Goal: Information Seeking & Learning: Stay updated

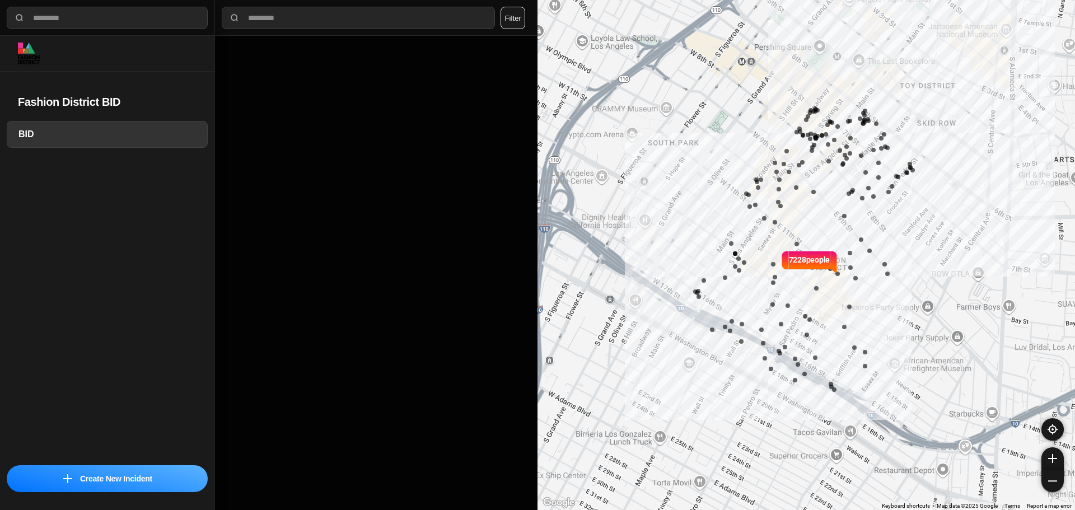
select select "*"
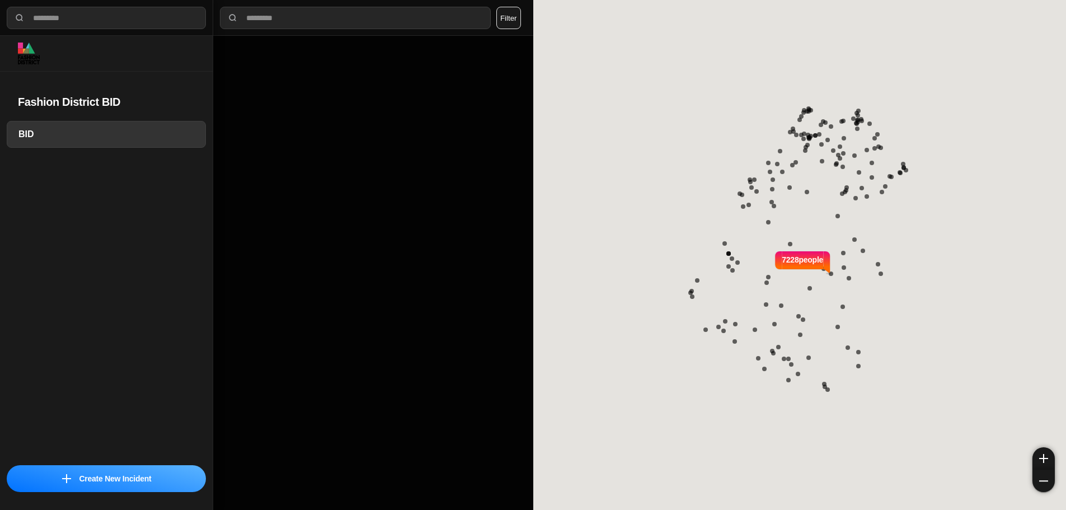
select select "*"
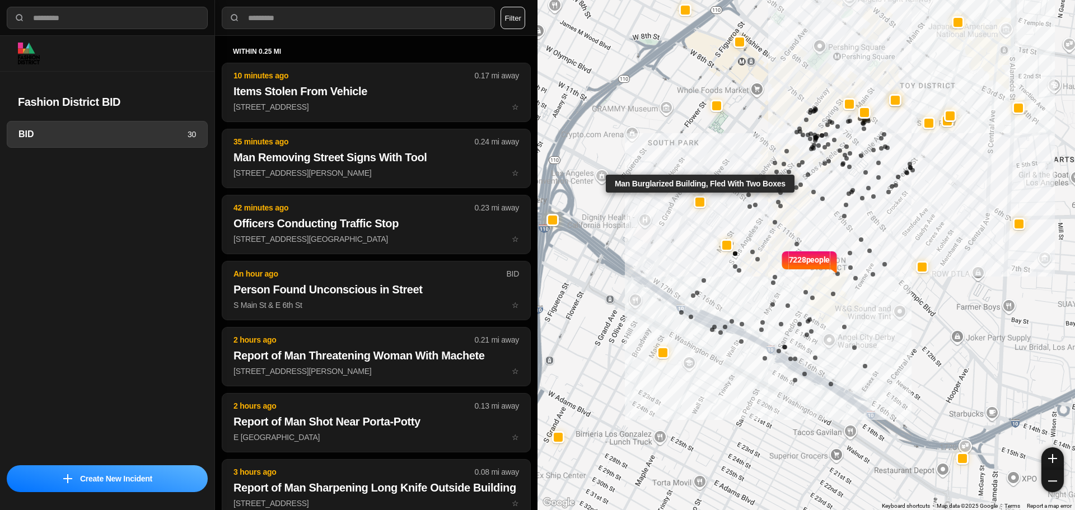
click at [700, 203] on div at bounding box center [699, 202] width 9 height 9
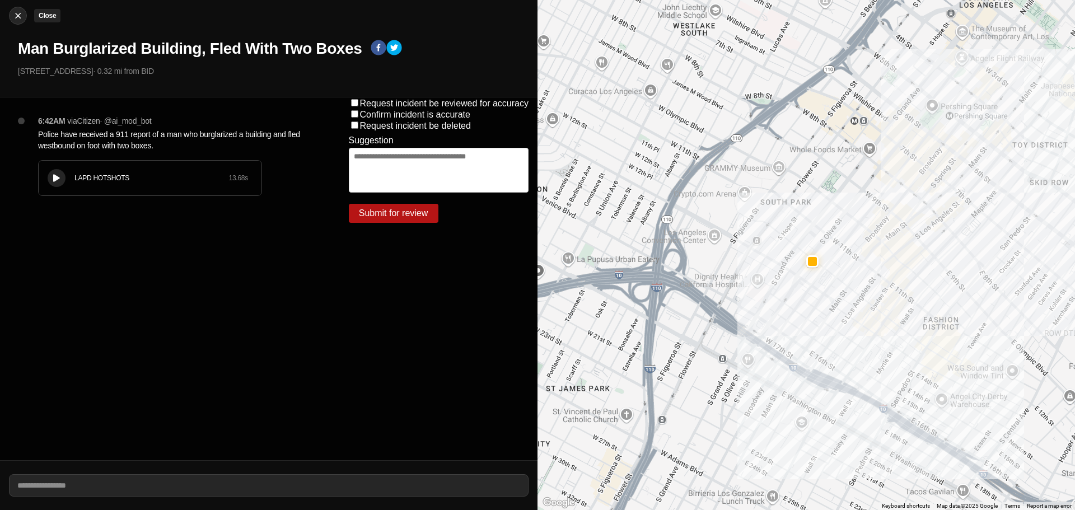
click at [25, 16] on div at bounding box center [18, 15] width 17 height 11
select select "*"
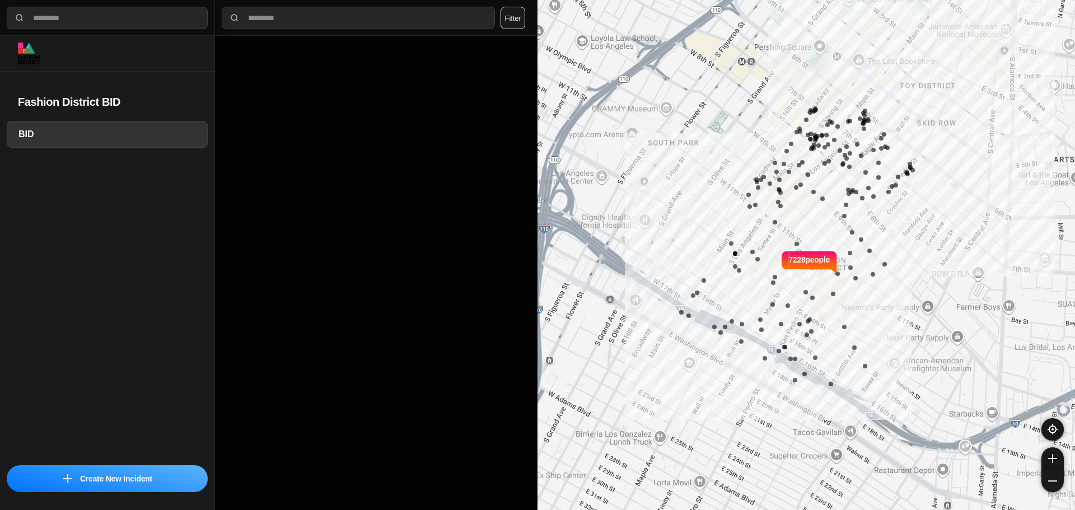
select select "*"
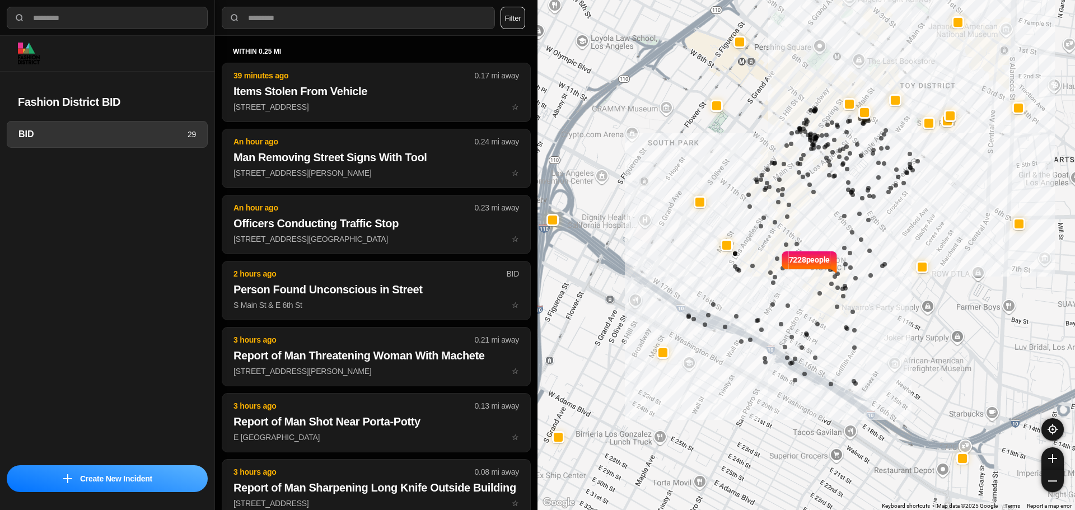
select select "*"
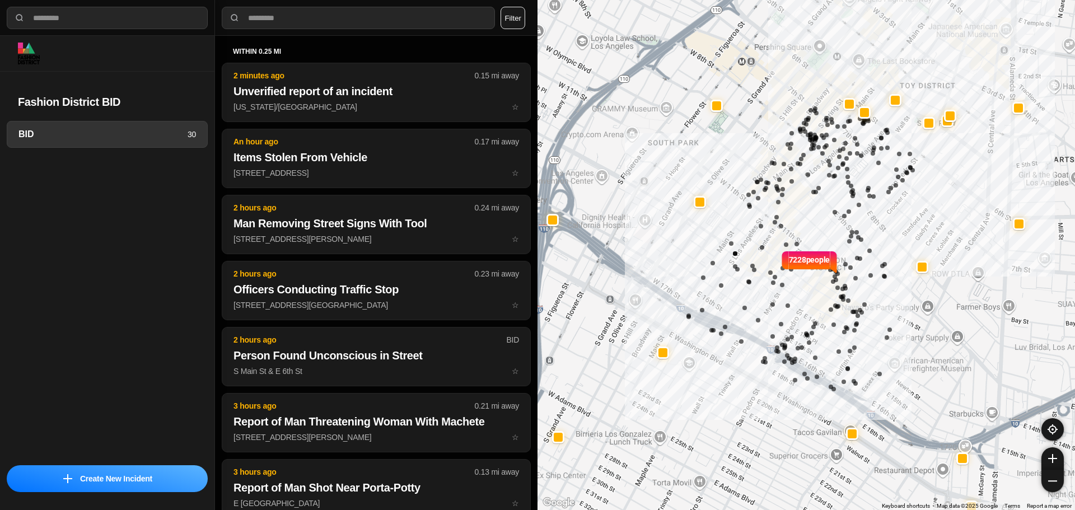
select select "*"
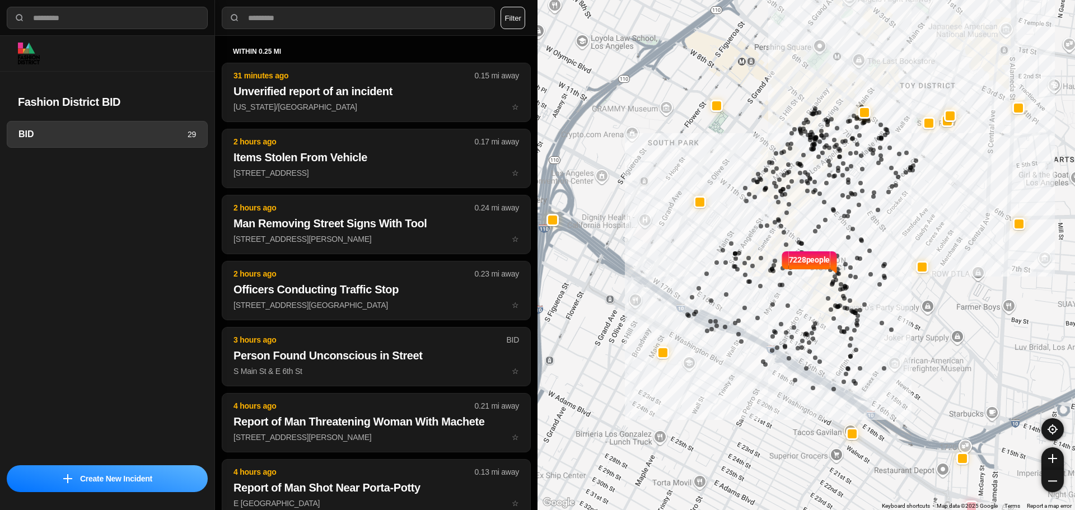
select select "*"
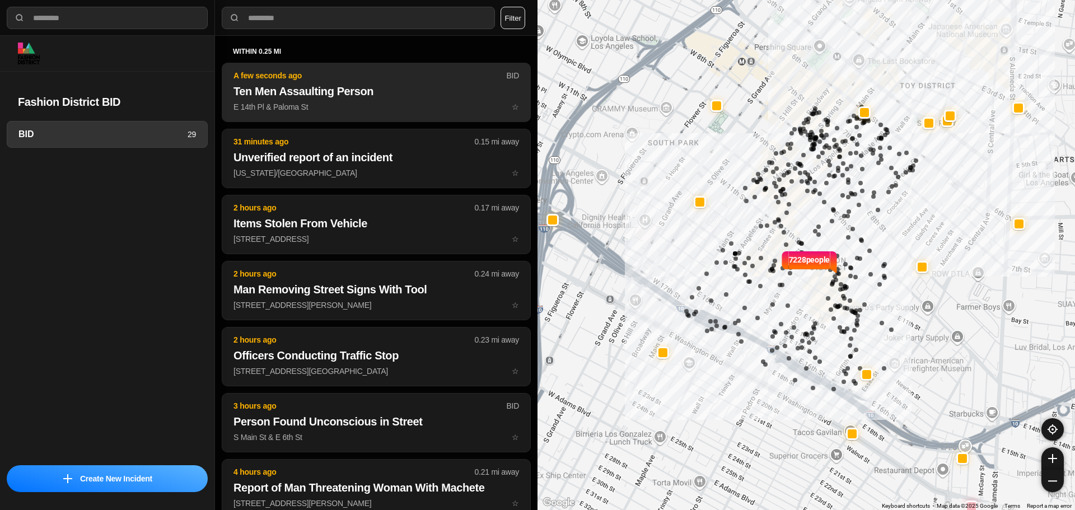
click at [369, 77] on p "A few seconds ago" at bounding box center [369, 75] width 273 height 11
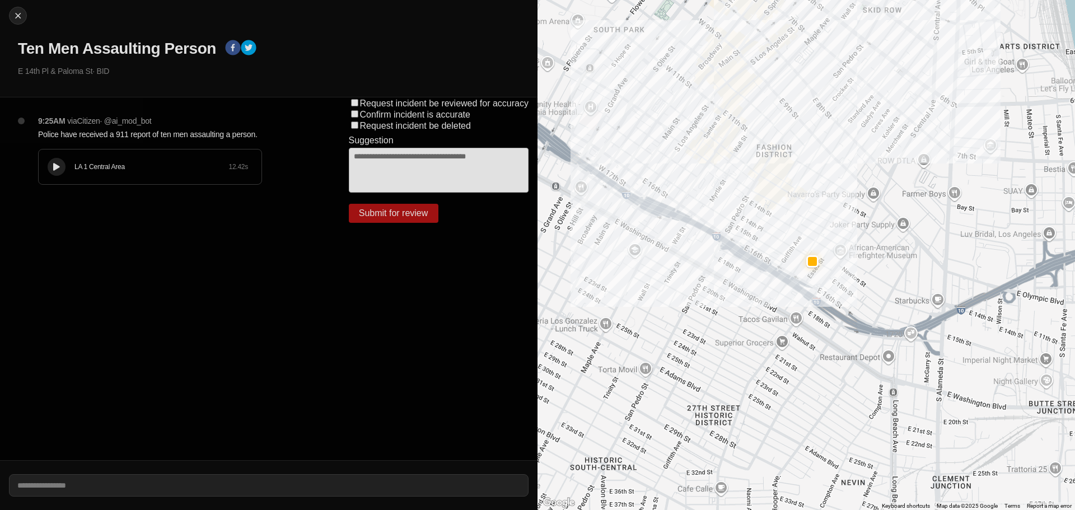
click at [60, 164] on div at bounding box center [56, 167] width 11 height 8
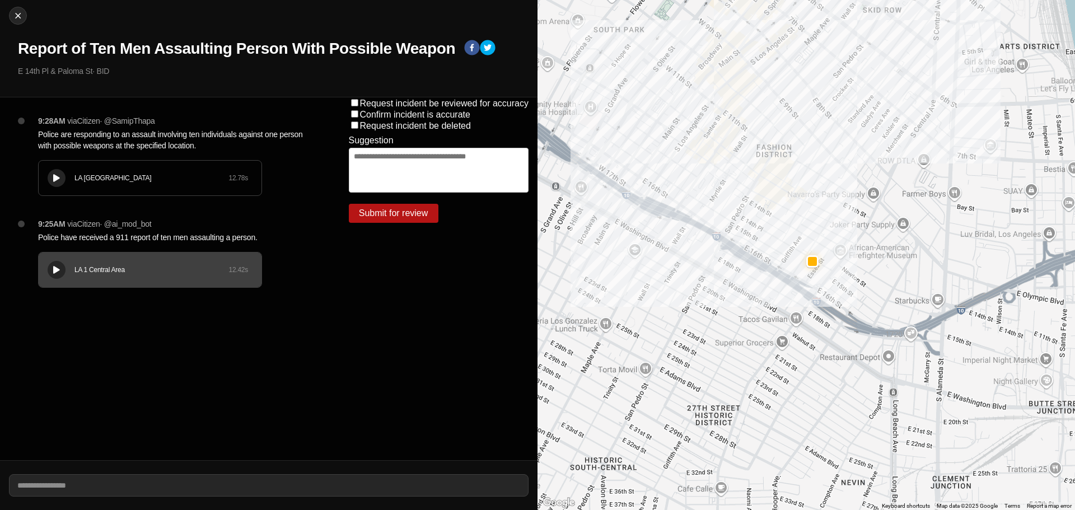
click at [49, 172] on div "LA 12 77th Street Area 12.78 s" at bounding box center [150, 178] width 223 height 35
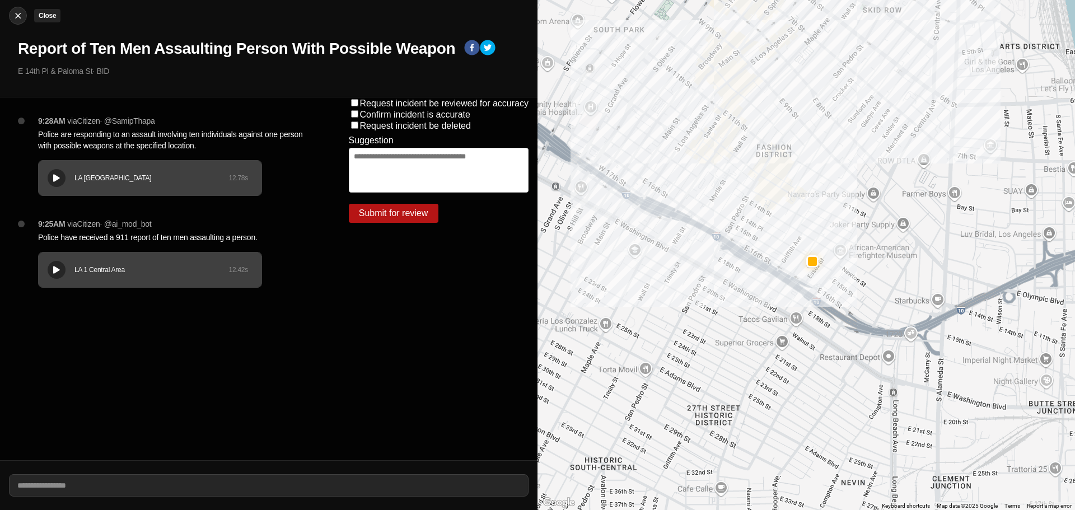
click at [13, 12] on img at bounding box center [17, 15] width 11 height 11
select select "*"
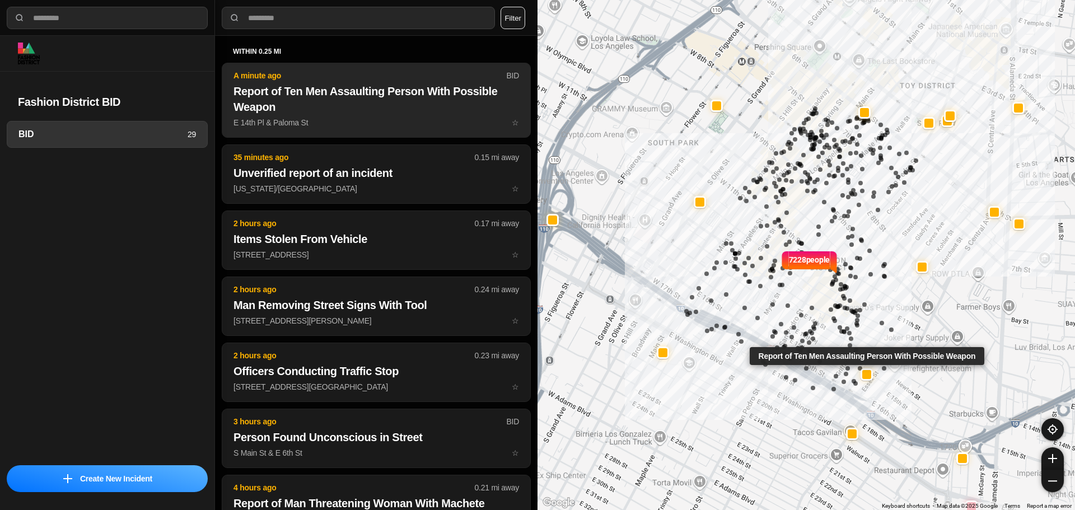
click at [357, 109] on h2 "Report of Ten Men Assaulting Person With Possible Weapon" at bounding box center [376, 98] width 286 height 31
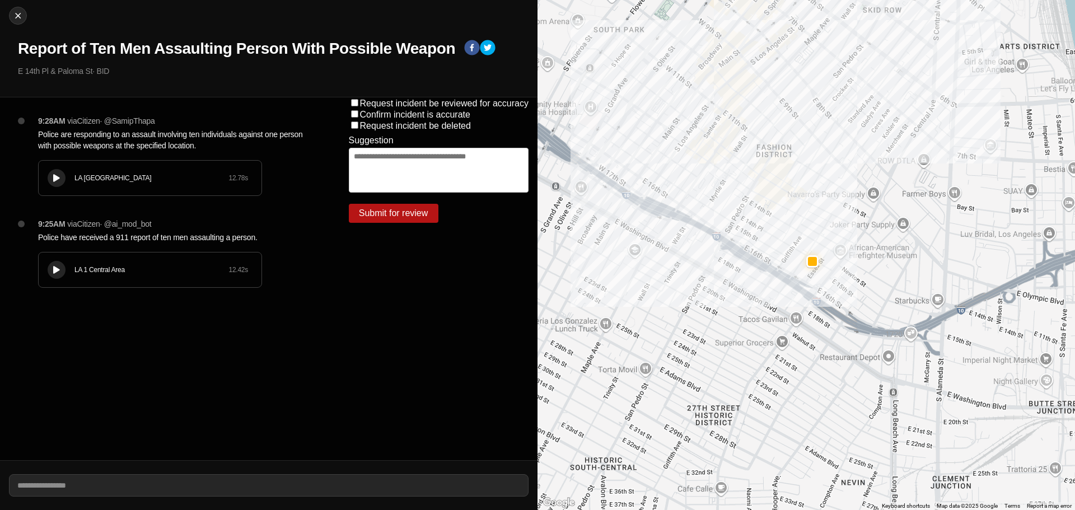
click at [284, 174] on div "9:28AM via Citizen · @ SamipThapa Police are responding to an assault involving…" at bounding box center [175, 166] width 293 height 103
drag, startPoint x: 20, startPoint y: 25, endPoint x: 32, endPoint y: 5, distance: 23.1
click at [20, 24] on div "Close Report of Ten Men Assaulting Person With Possible Weapon E 14th Pl & Palo…" at bounding box center [268, 48] width 537 height 97
click at [15, 12] on img at bounding box center [17, 15] width 11 height 11
select select "*"
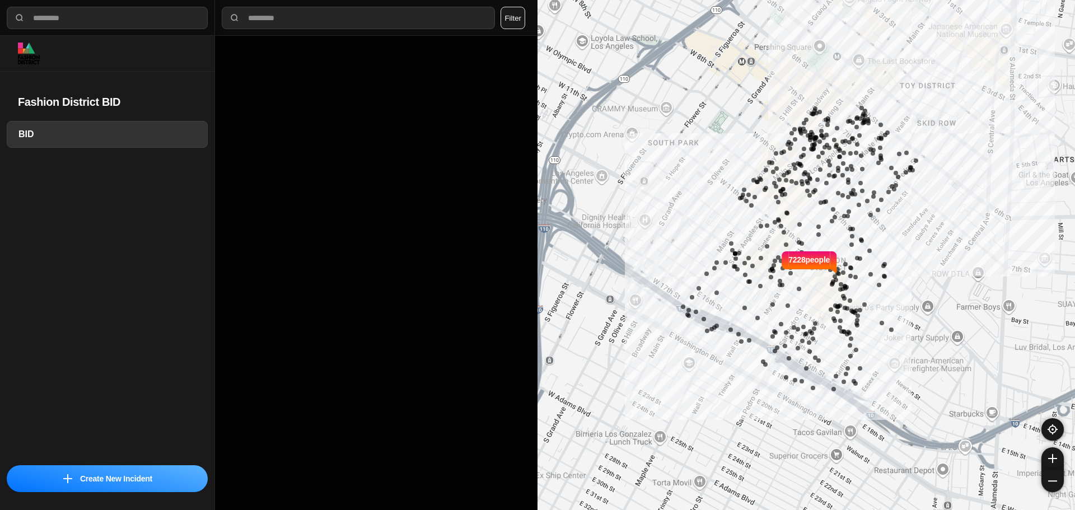
select select "*"
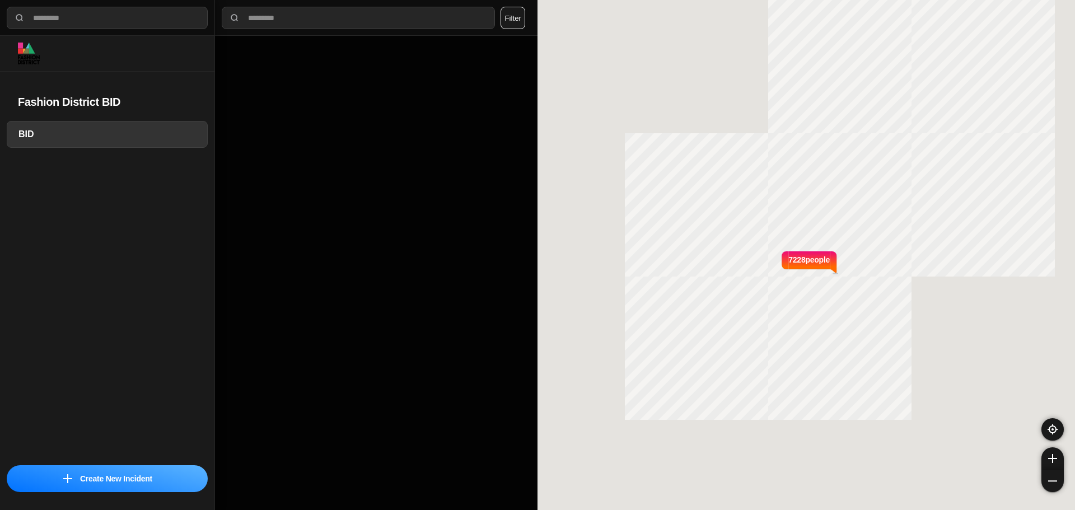
select select "*"
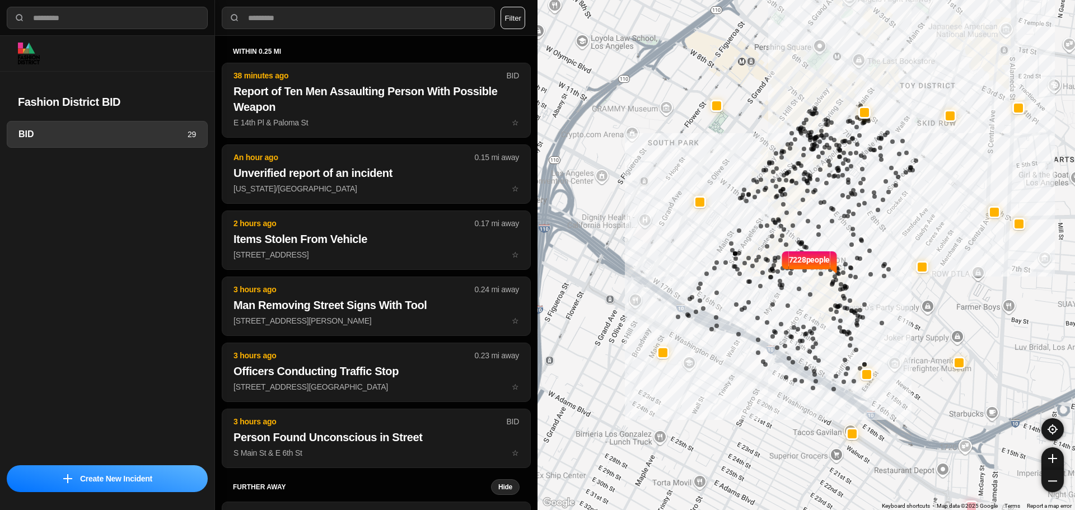
select select "*"
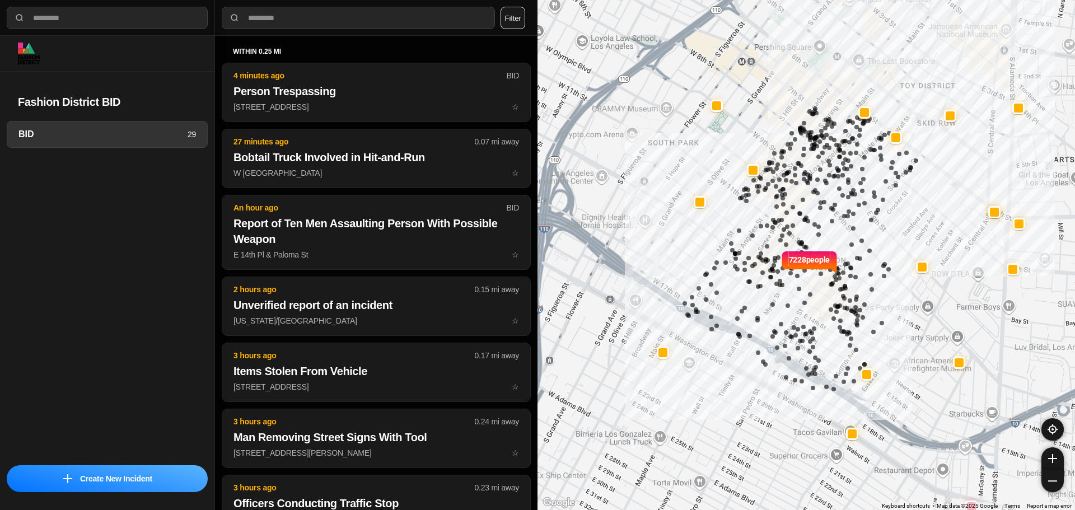
select select "*"
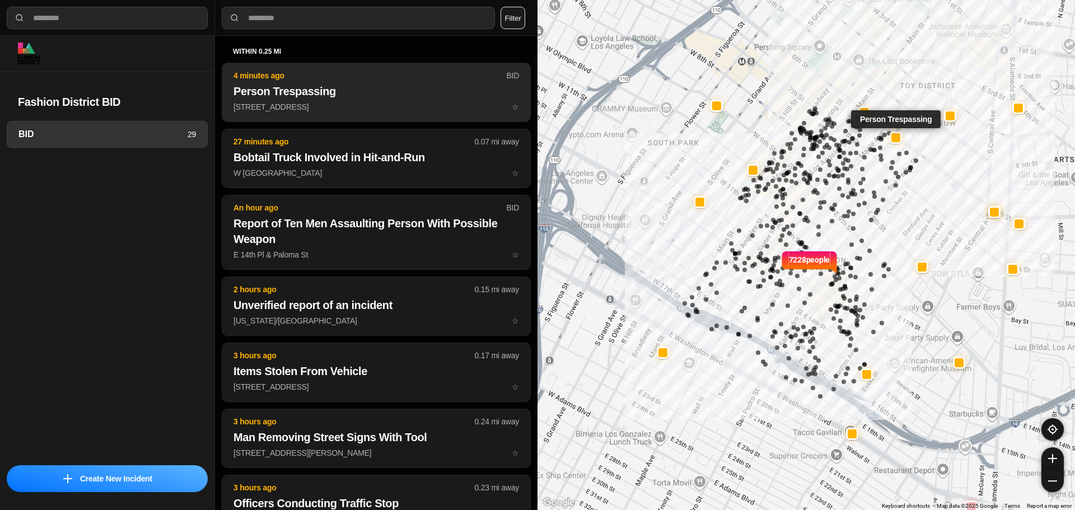
click at [366, 111] on p "240 East 6Th Street ☆" at bounding box center [376, 106] width 286 height 11
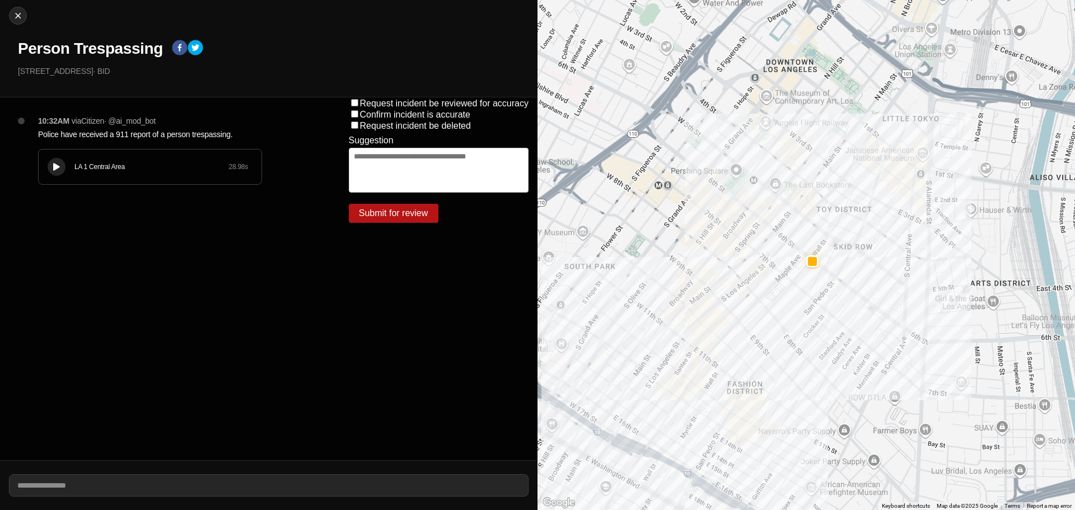
click at [45, 157] on div "LA 1 Central Area 28.98 s" at bounding box center [150, 166] width 223 height 35
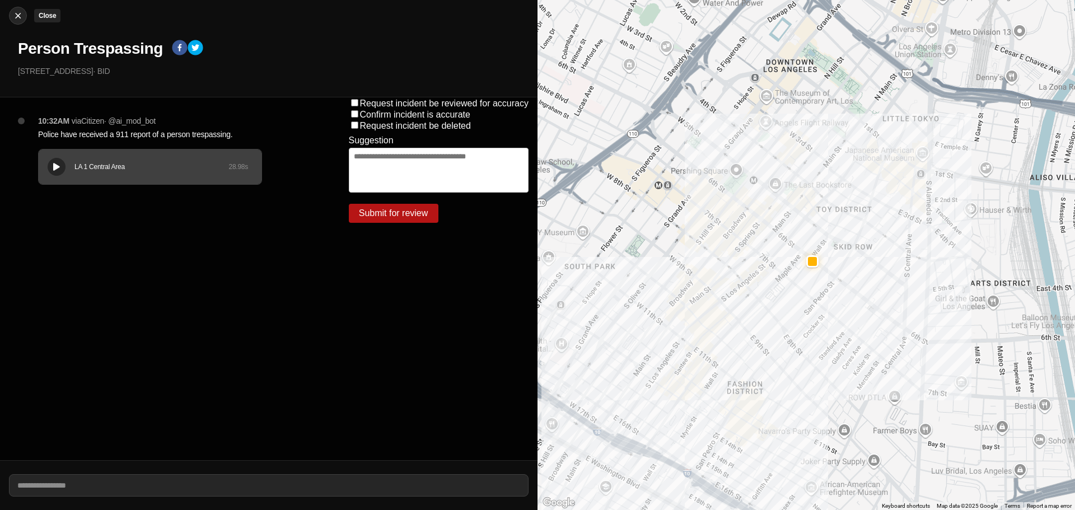
click at [17, 16] on img at bounding box center [17, 15] width 11 height 11
select select "*"
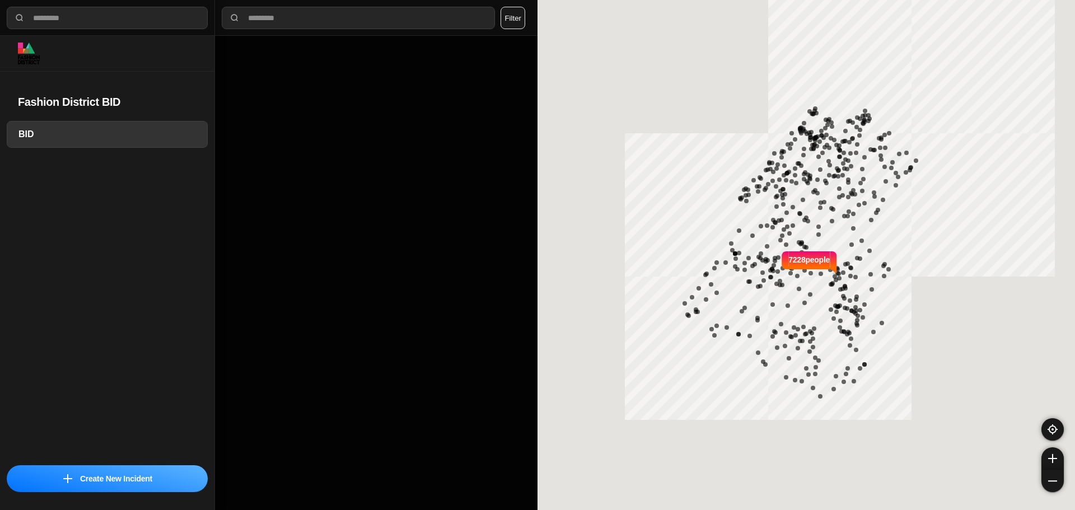
select select "*"
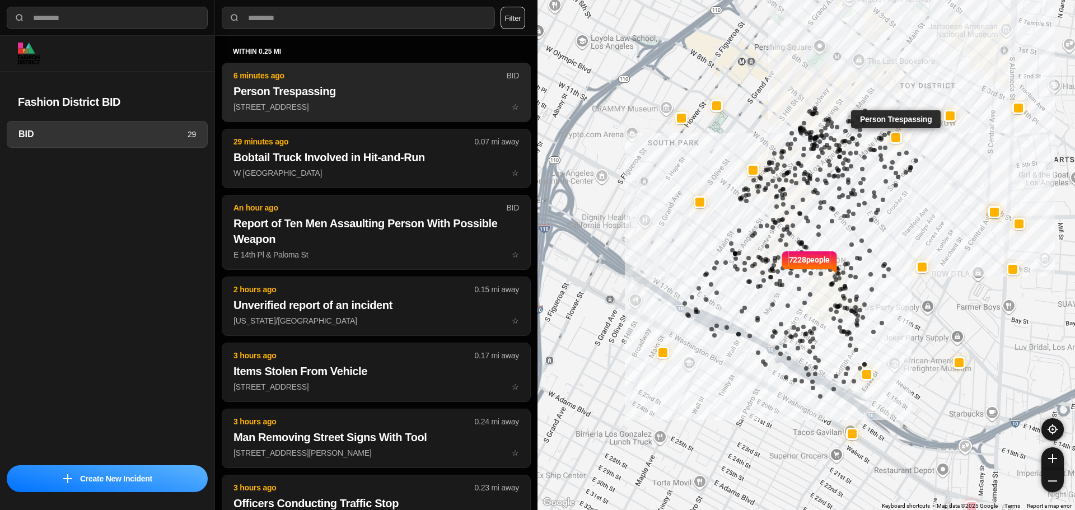
click at [301, 102] on p "240 East 6Th Street ☆" at bounding box center [376, 106] width 286 height 11
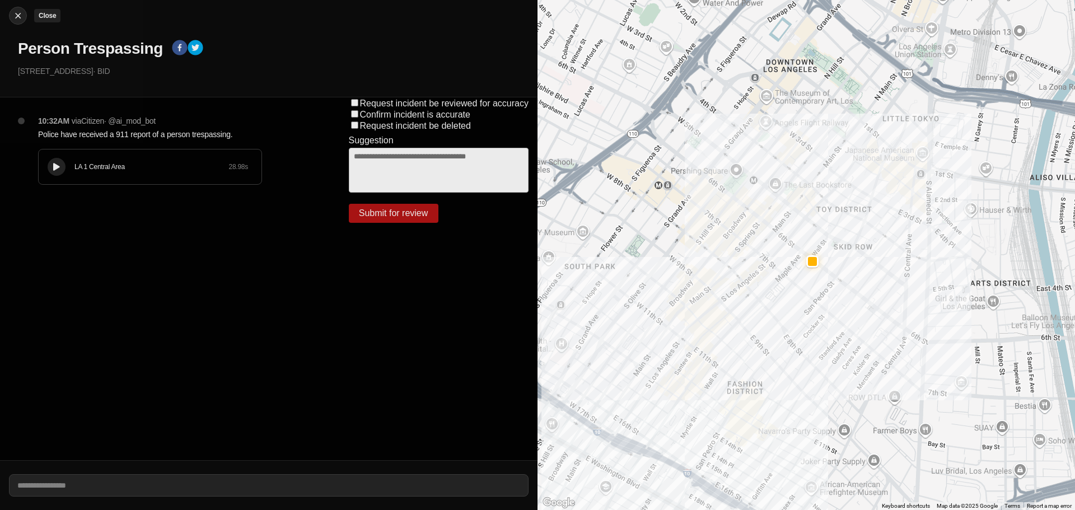
click at [18, 13] on img at bounding box center [17, 15] width 11 height 11
select select "*"
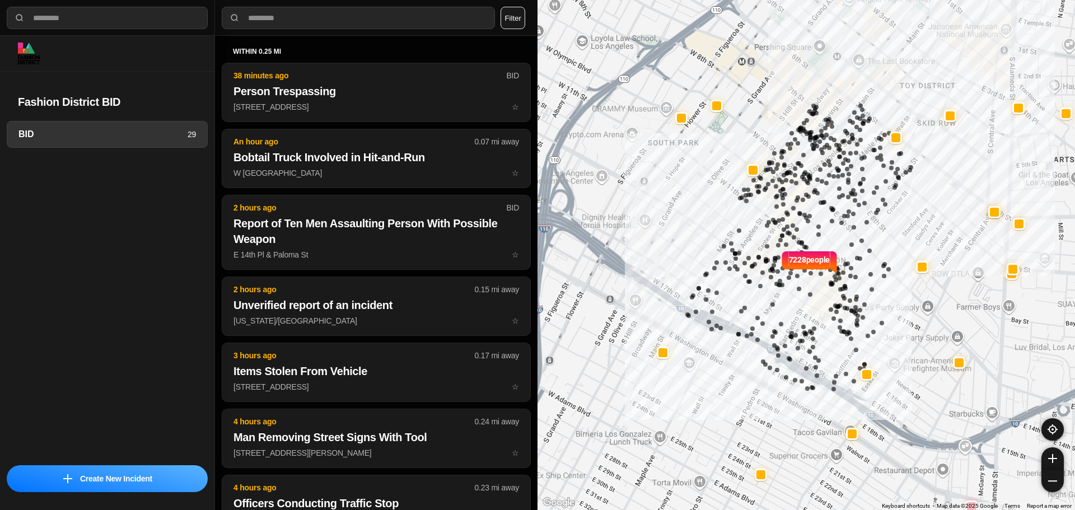
select select "*"
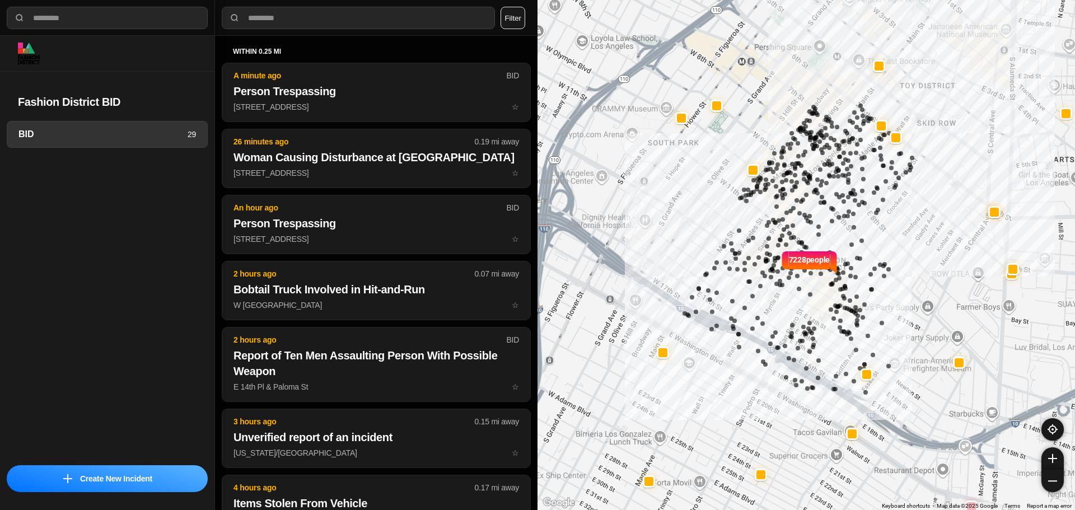
select select "*"
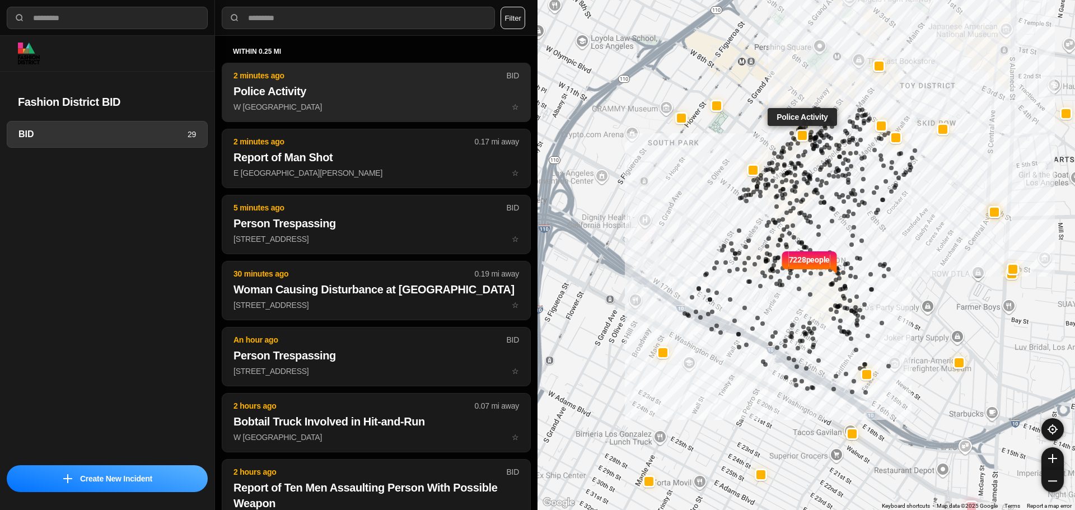
click at [406, 89] on h2 "Police Activity" at bounding box center [376, 91] width 286 height 16
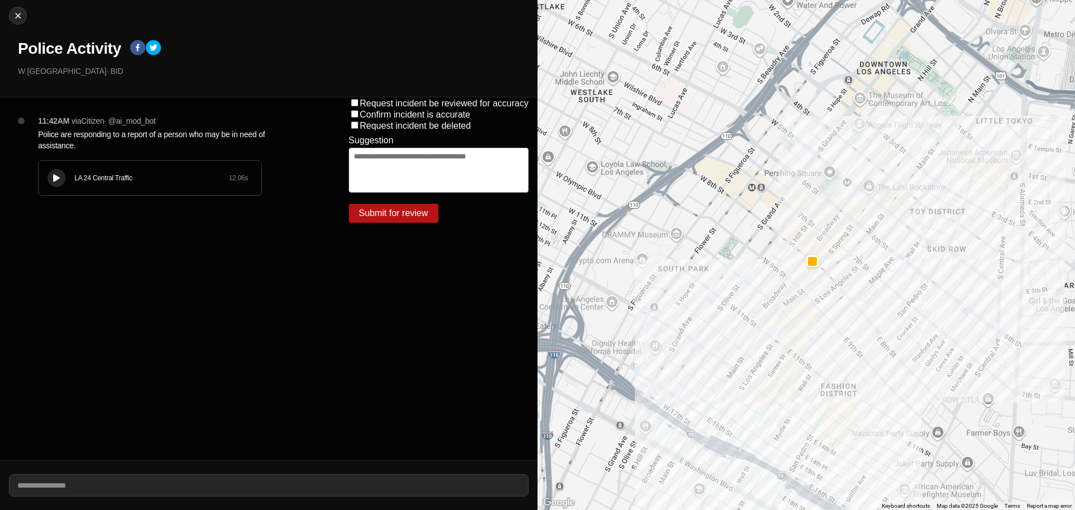
click at [31, 171] on div "11:42AM via Citizen · @ ai_mod_bot Police are responding to a report of a perso…" at bounding box center [175, 166] width 293 height 103
click at [66, 171] on div "LA 24 Central Traffic 12.06 s" at bounding box center [150, 178] width 223 height 35
click at [60, 179] on div at bounding box center [56, 178] width 11 height 8
click at [21, 17] on img at bounding box center [17, 15] width 11 height 11
select select "*"
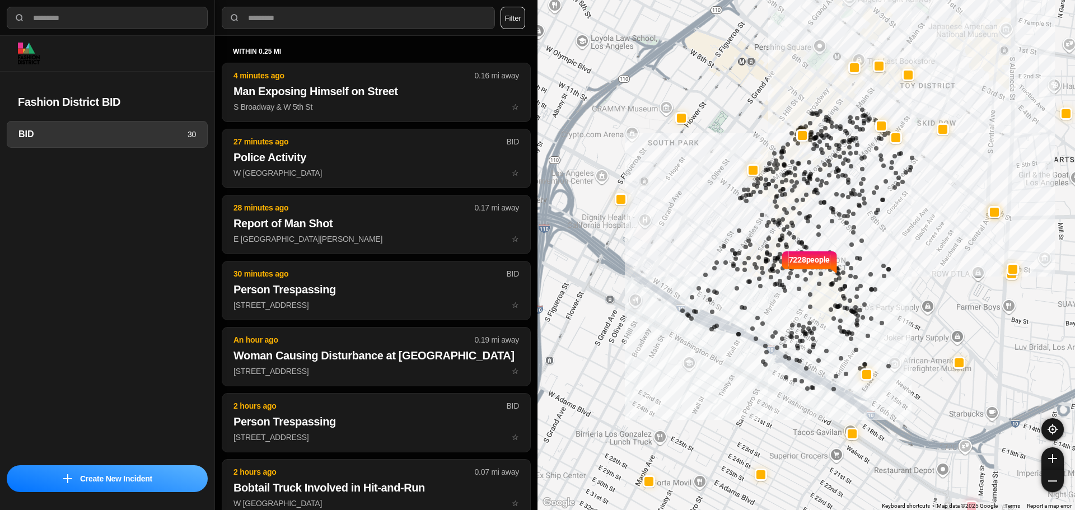
select select "*"
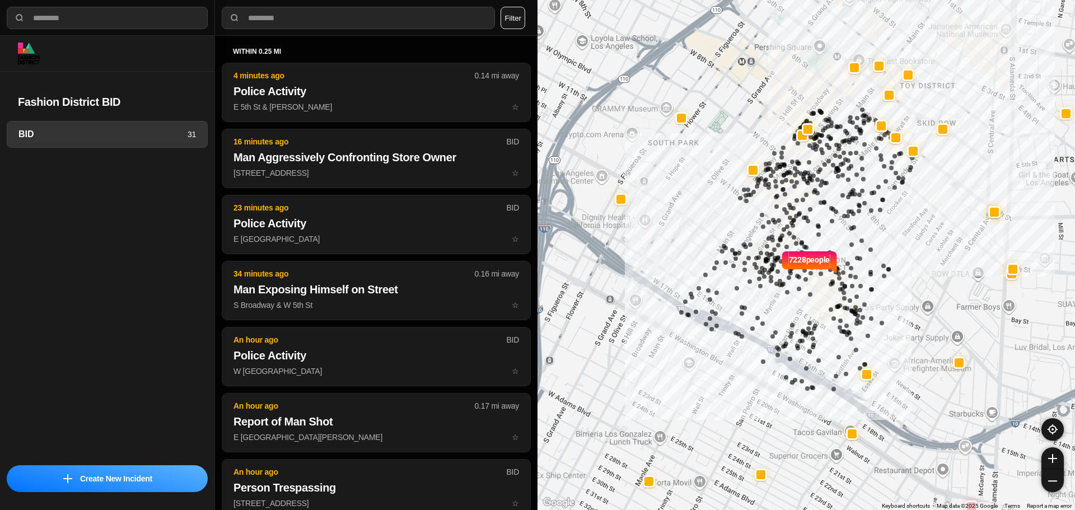
select select "*"
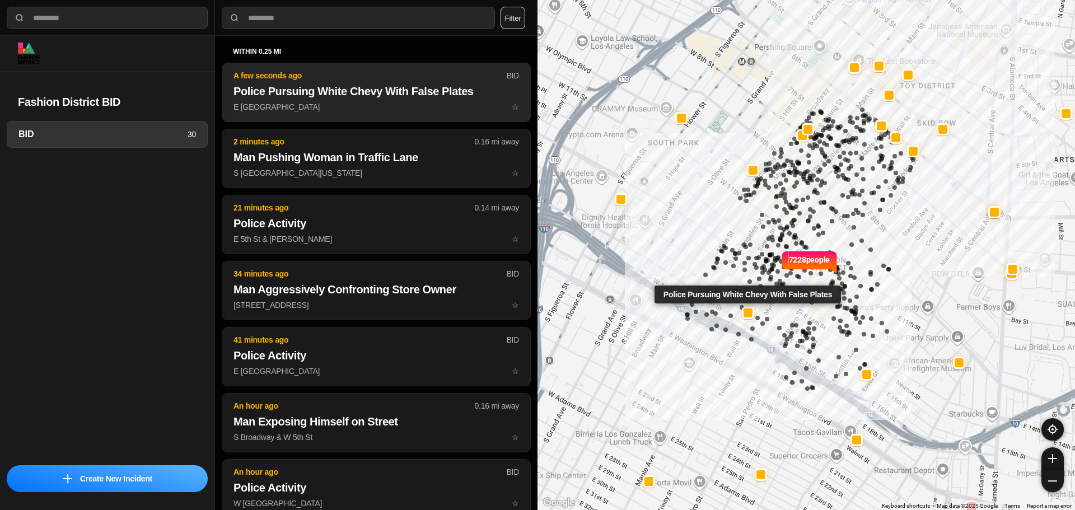
click at [389, 97] on h2 "Police Pursuing White Chevy With False Plates" at bounding box center [376, 91] width 286 height 16
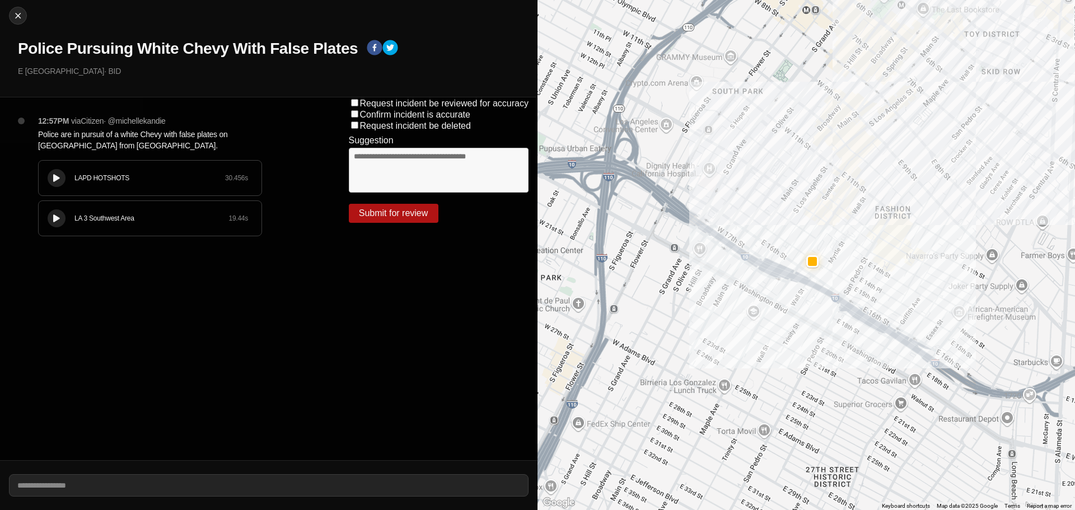
click at [73, 219] on div "LA 3 Southwest Area 19.44 s" at bounding box center [150, 218] width 223 height 35
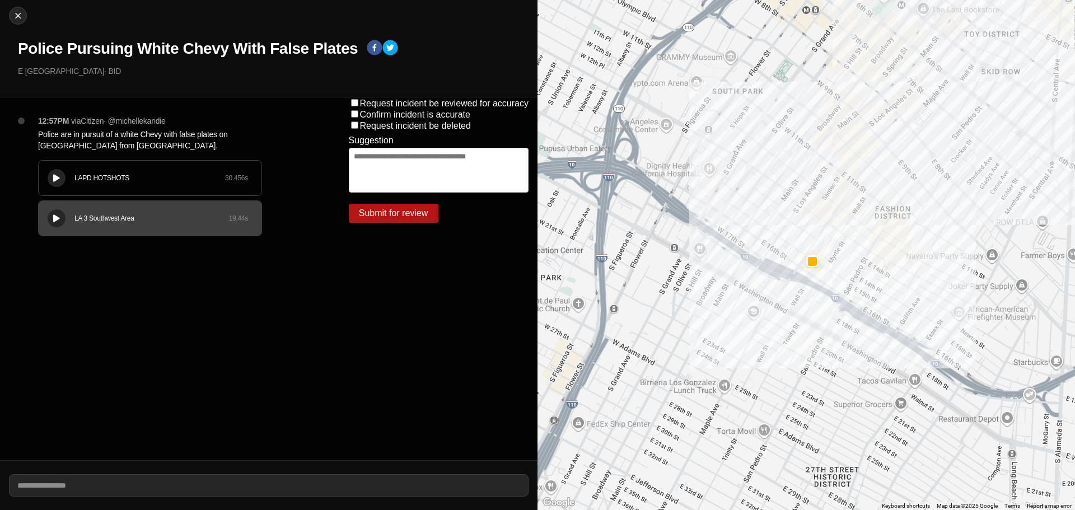
click at [58, 172] on button at bounding box center [57, 178] width 18 height 18
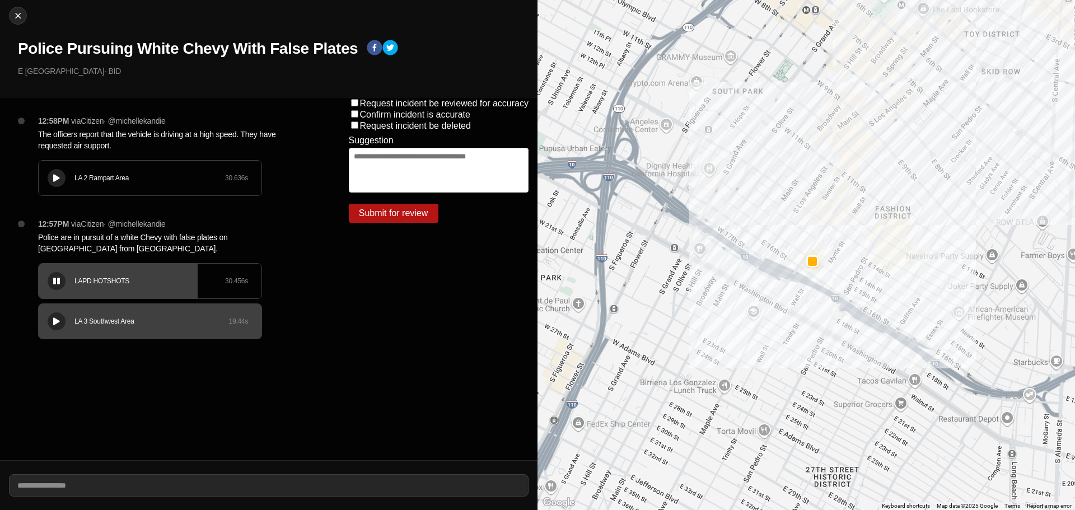
click at [54, 286] on button at bounding box center [57, 281] width 18 height 18
click at [52, 182] on div at bounding box center [56, 178] width 11 height 8
click at [58, 176] on icon at bounding box center [56, 178] width 7 height 7
click at [81, 185] on div "LA 2 Rampart Area 30.636 s" at bounding box center [150, 178] width 223 height 35
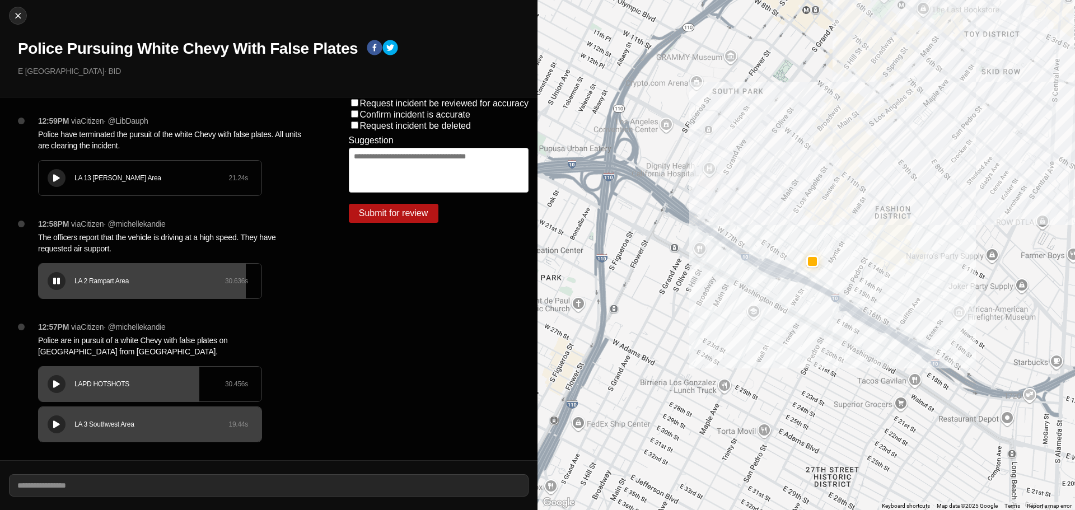
click at [57, 176] on icon at bounding box center [56, 178] width 7 height 7
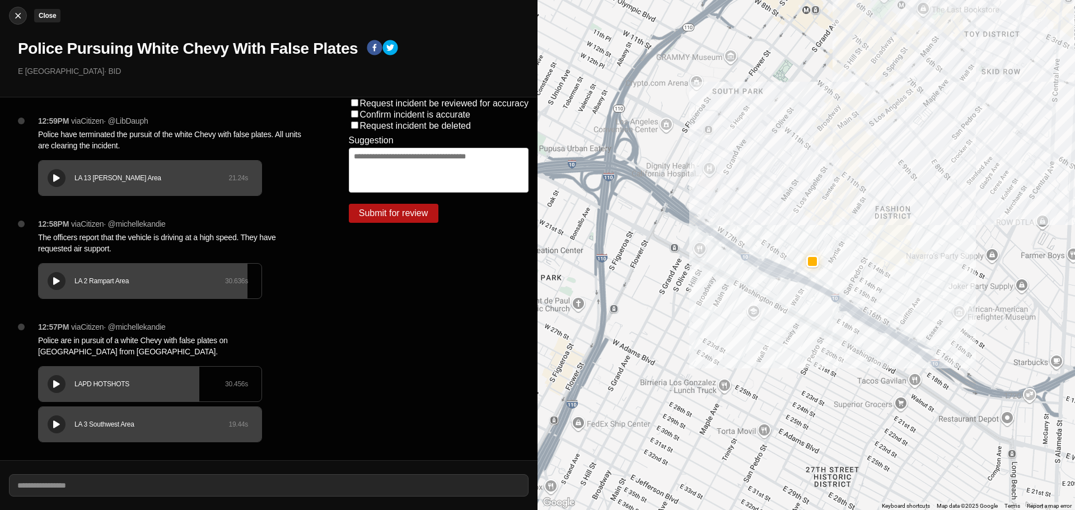
click at [17, 19] on img at bounding box center [17, 15] width 11 height 11
select select "*"
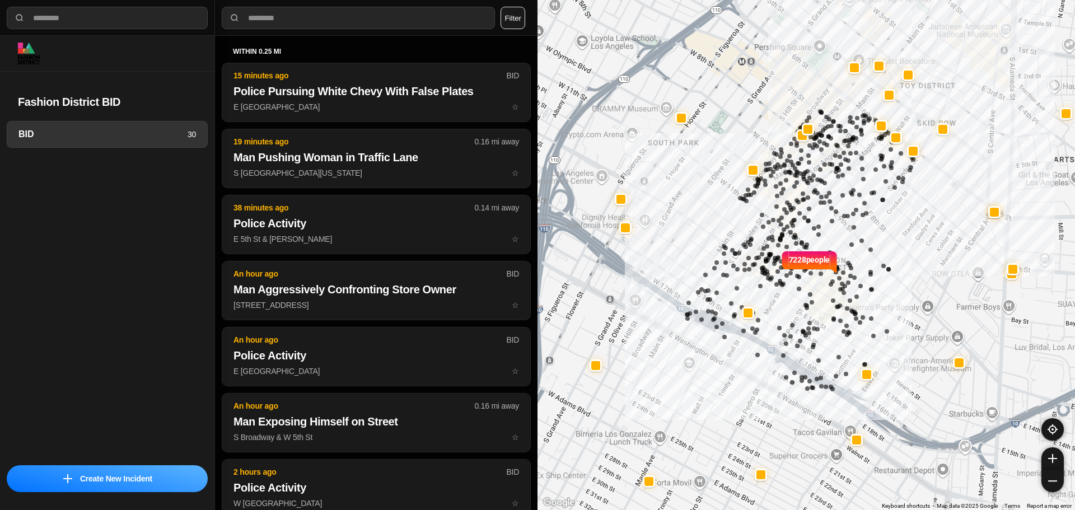
select select "*"
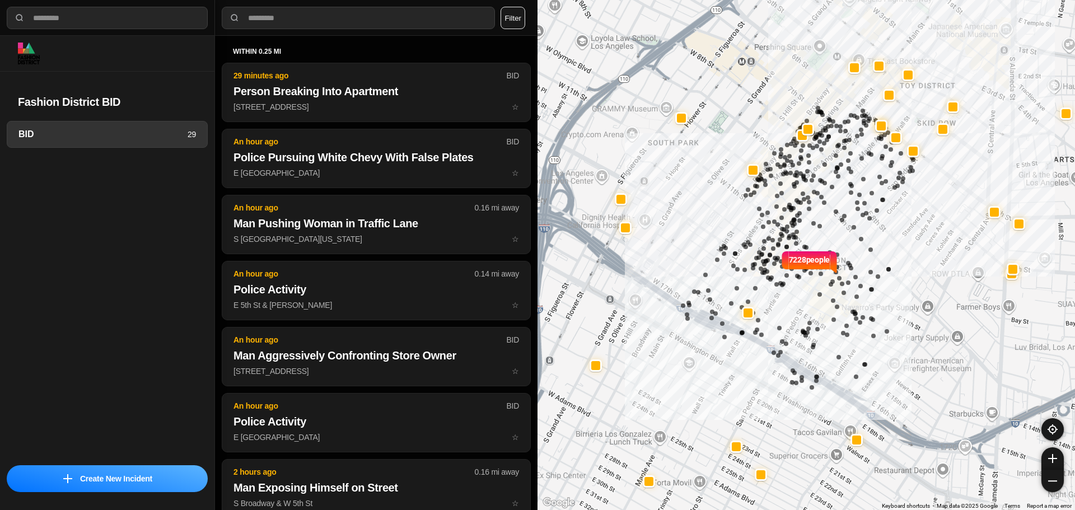
select select "*"
